Goal: Task Accomplishment & Management: Manage account settings

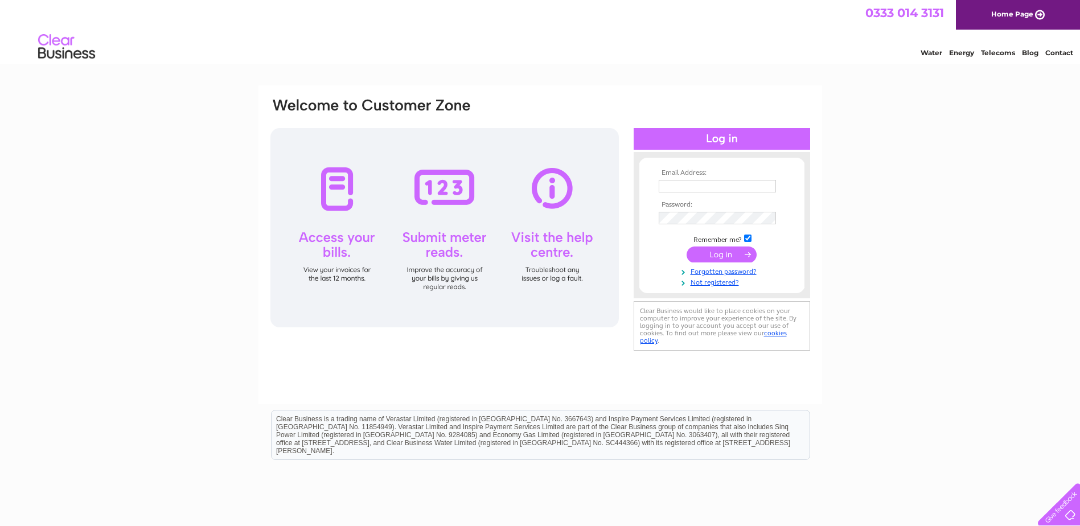
type input "[EMAIL_ADDRESS][DOMAIN_NAME]"
click at [730, 253] on input "submit" at bounding box center [721, 254] width 70 height 16
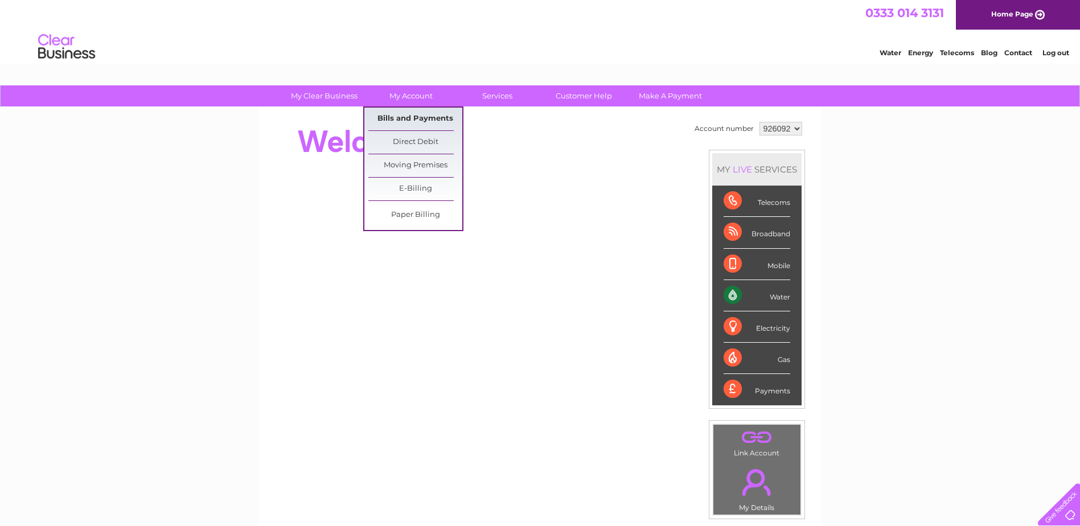
click at [425, 115] on link "Bills and Payments" at bounding box center [415, 119] width 94 height 23
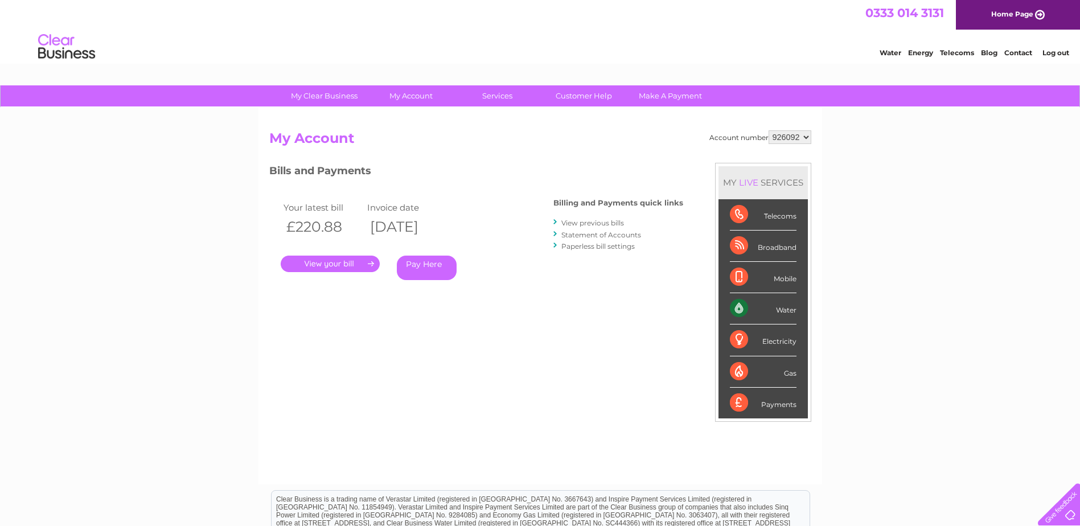
click at [355, 265] on link "." at bounding box center [330, 264] width 99 height 17
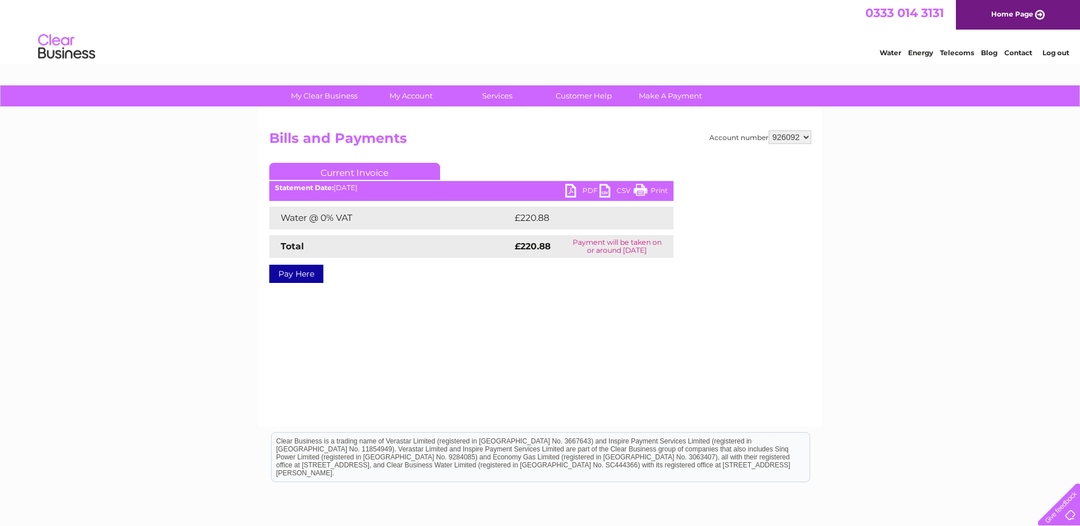
click at [581, 187] on link "PDF" at bounding box center [582, 192] width 34 height 17
